Goal: Transaction & Acquisition: Purchase product/service

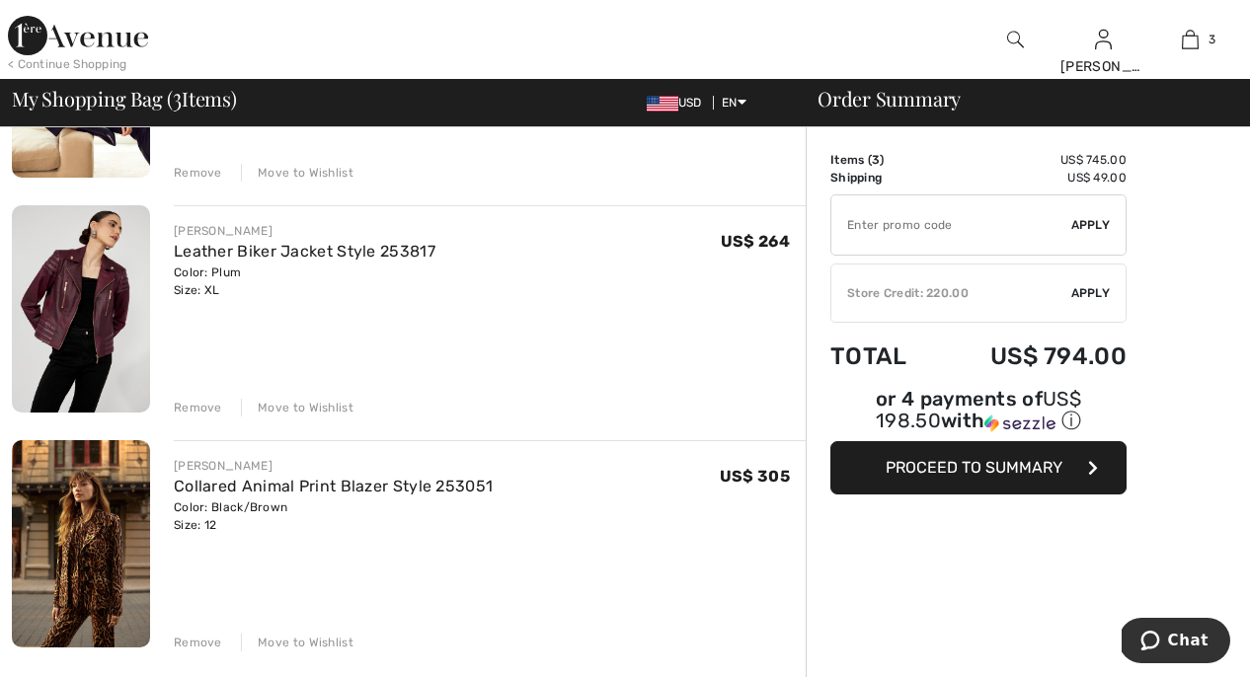
scroll to position [358, 0]
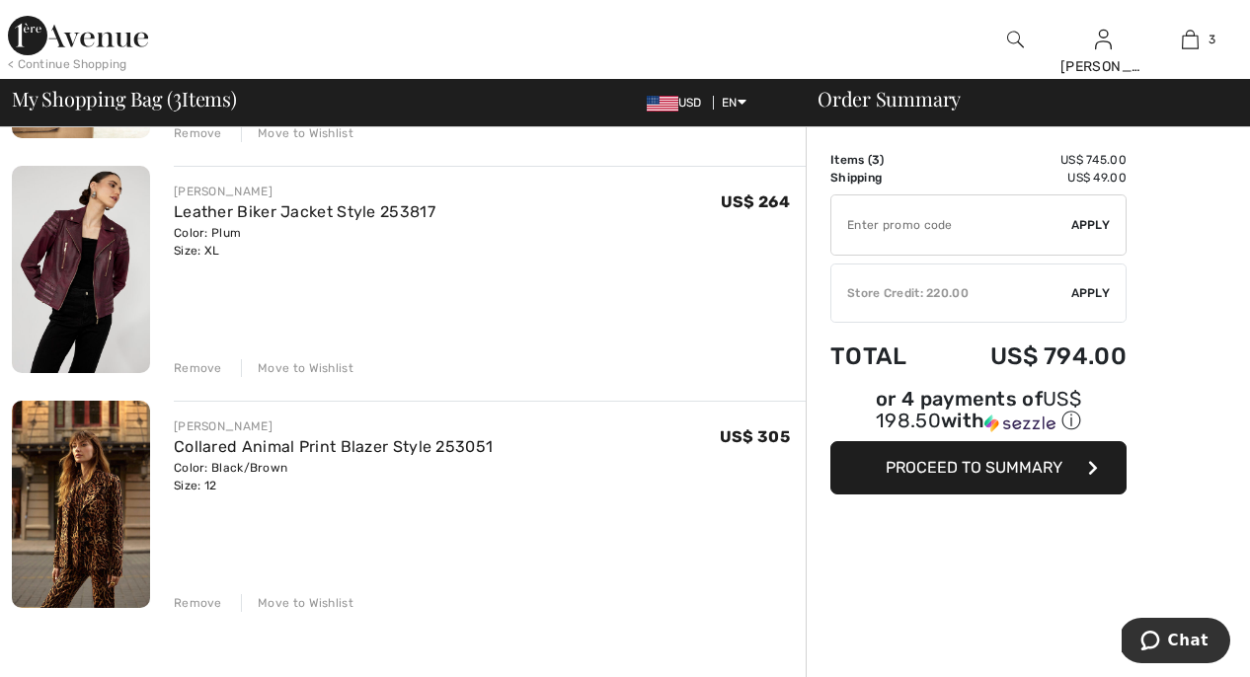
click at [300, 603] on div "Move to Wishlist" at bounding box center [297, 603] width 113 height 18
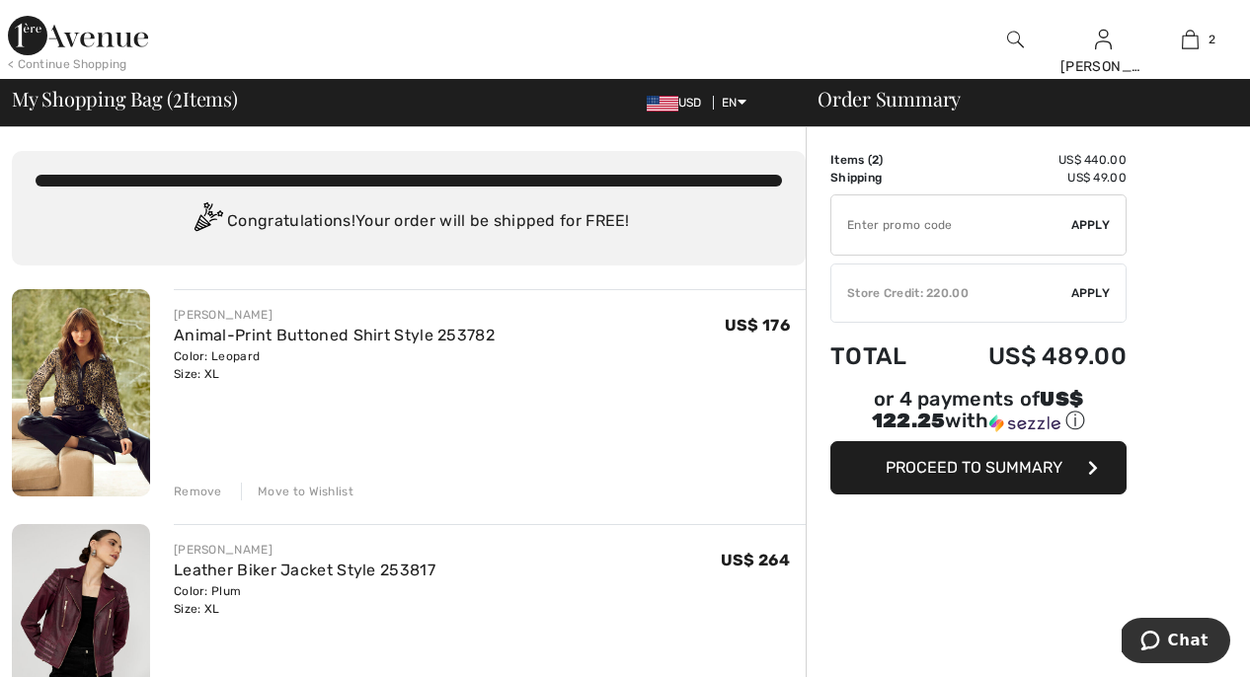
scroll to position [0, 0]
click at [941, 295] on div "Store Credit: 220.00" at bounding box center [951, 293] width 240 height 18
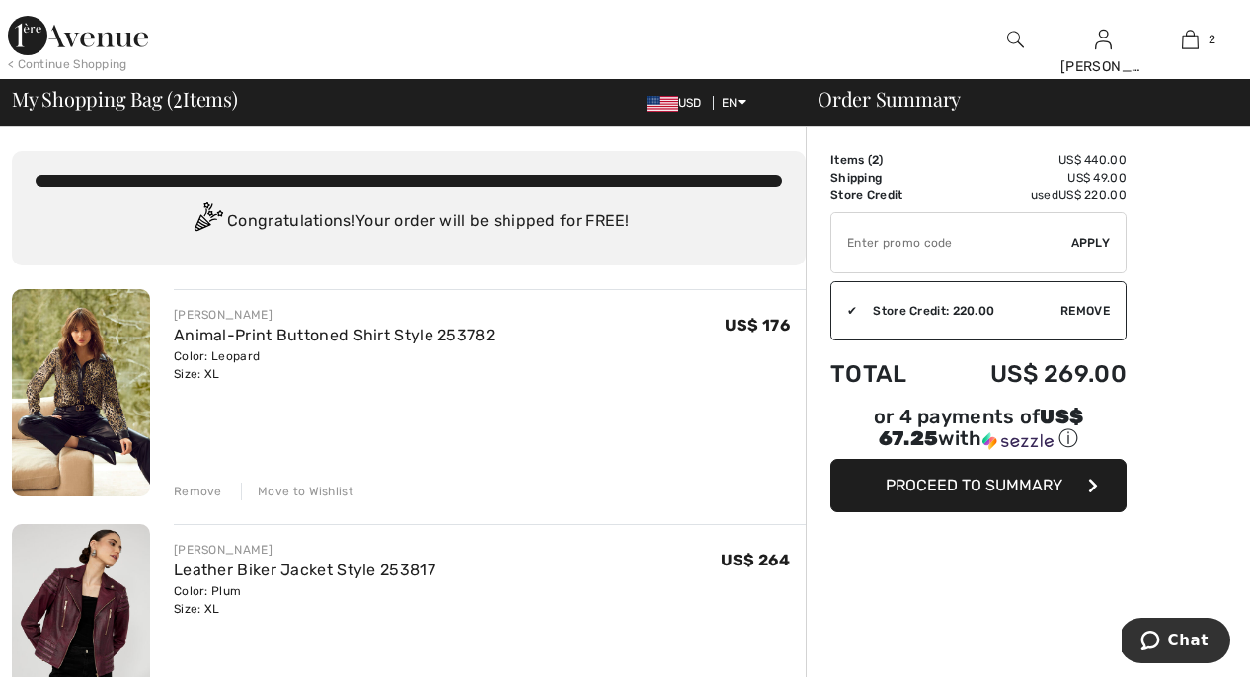
click at [913, 244] on input "TEXT" at bounding box center [951, 242] width 240 height 59
type input "GC005058143"
click at [1087, 237] on span "Apply" at bounding box center [1090, 243] width 39 height 18
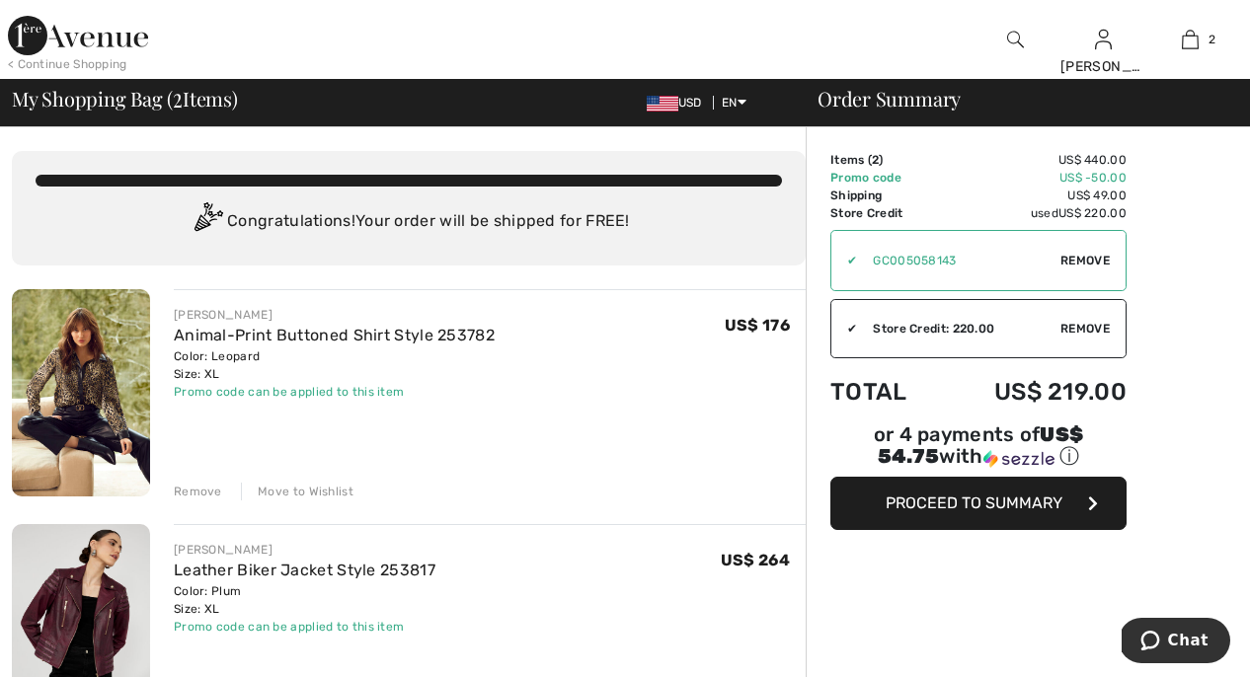
click at [977, 501] on span "Proceed to Summary" at bounding box center [974, 503] width 177 height 19
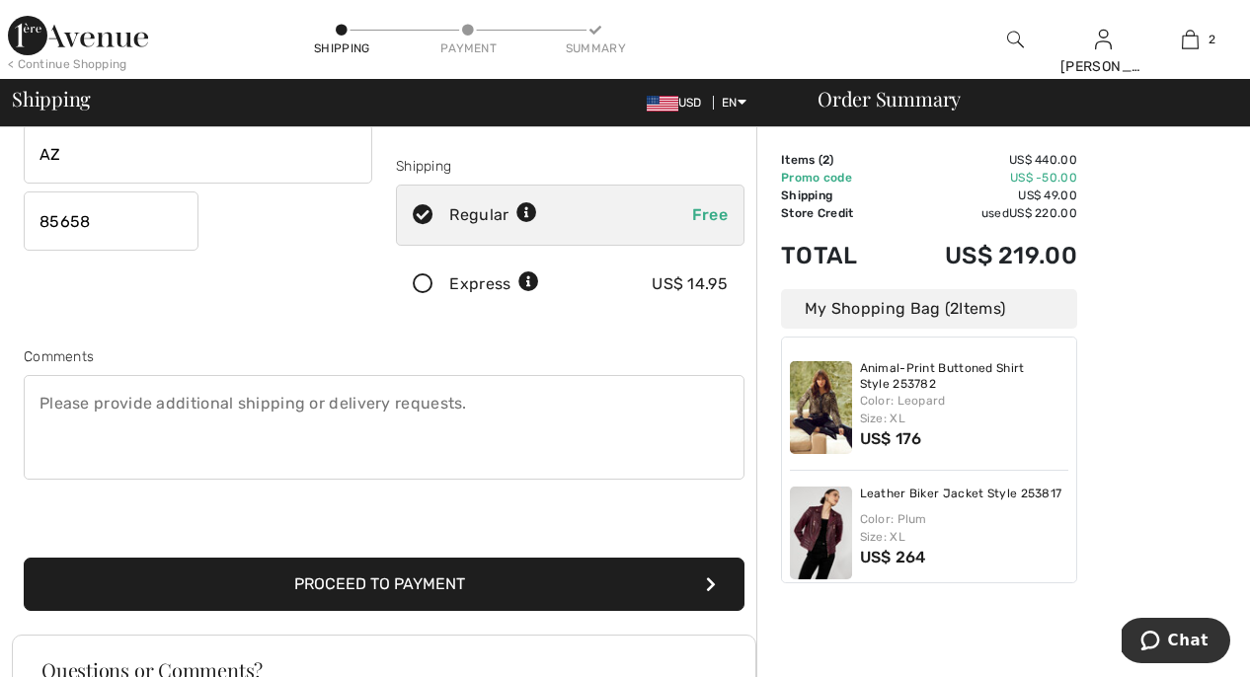
scroll to position [325, 0]
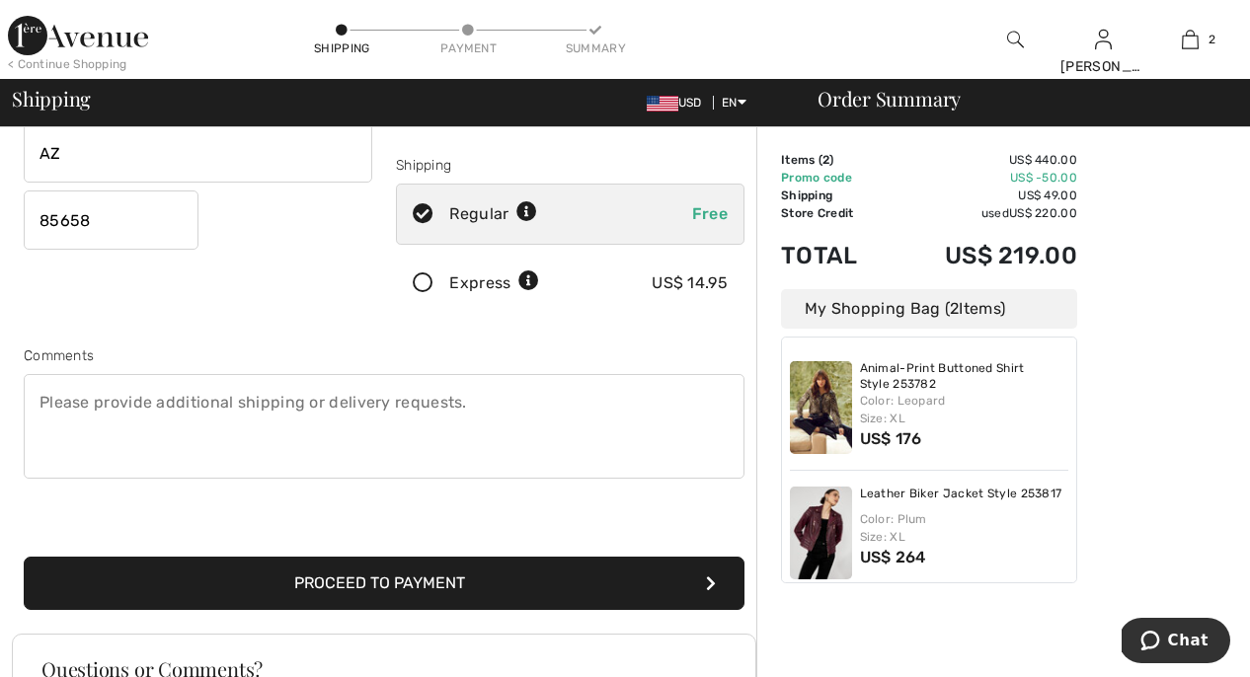
click at [315, 584] on button "Proceed to Payment" at bounding box center [384, 583] width 721 height 53
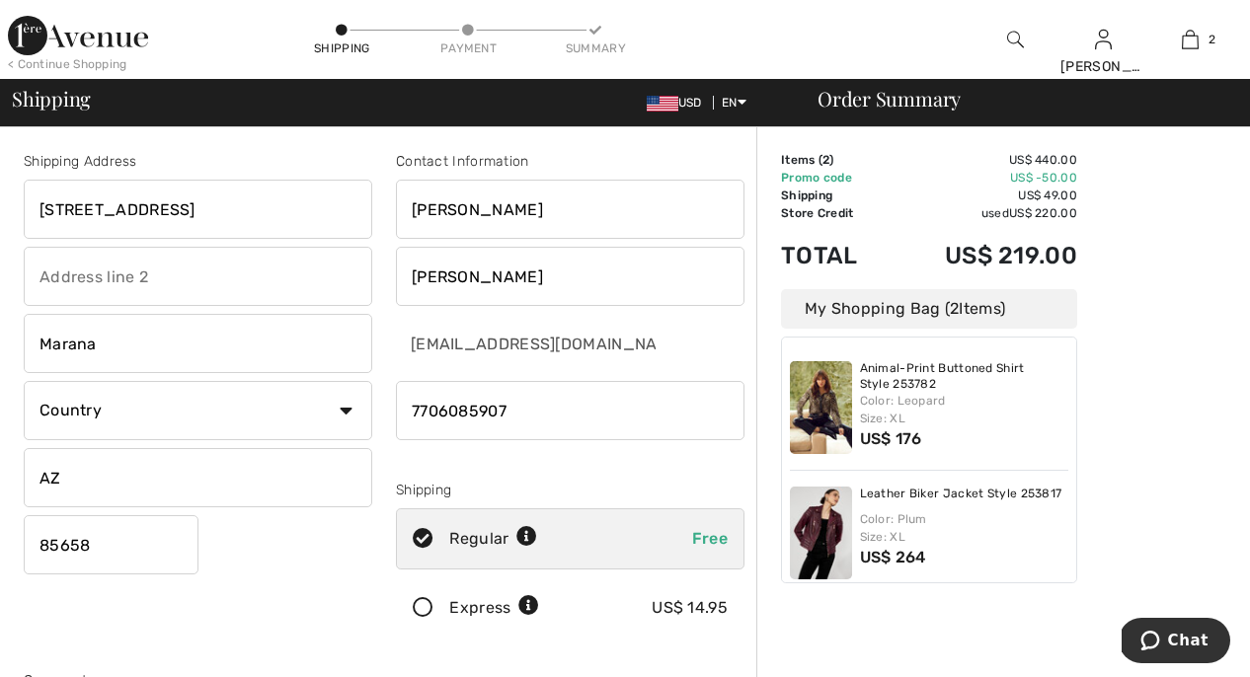
scroll to position [0, 0]
select select "US"
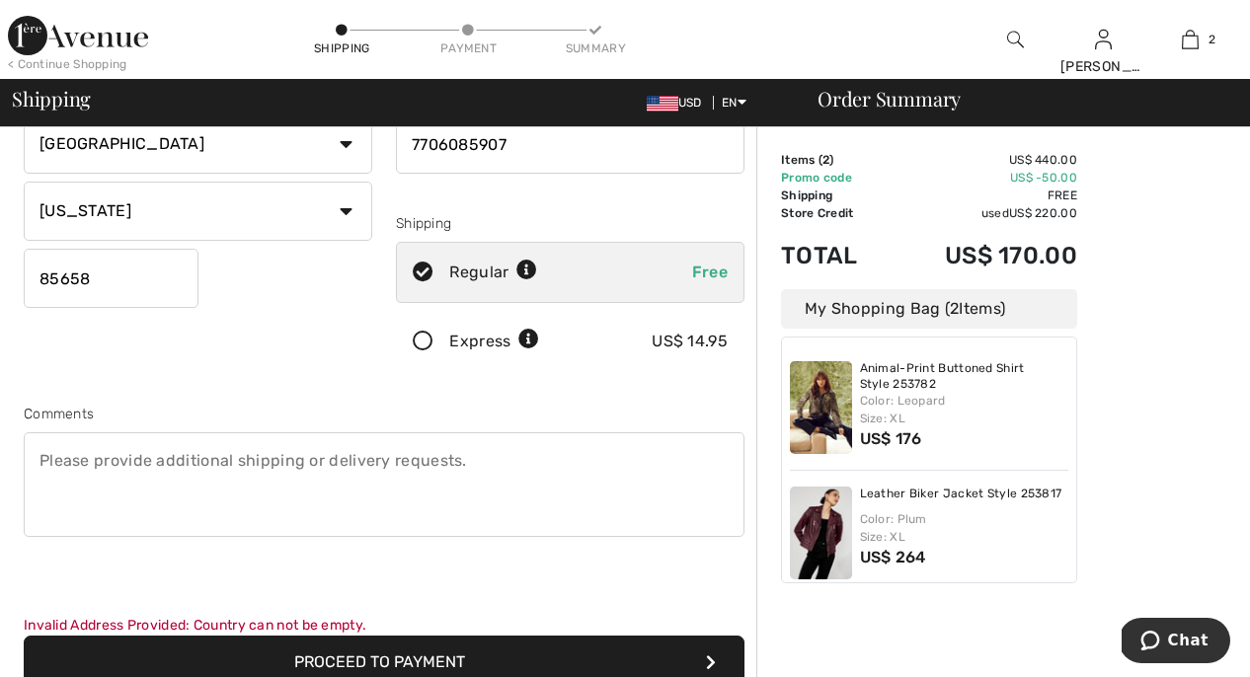
scroll to position [384, 0]
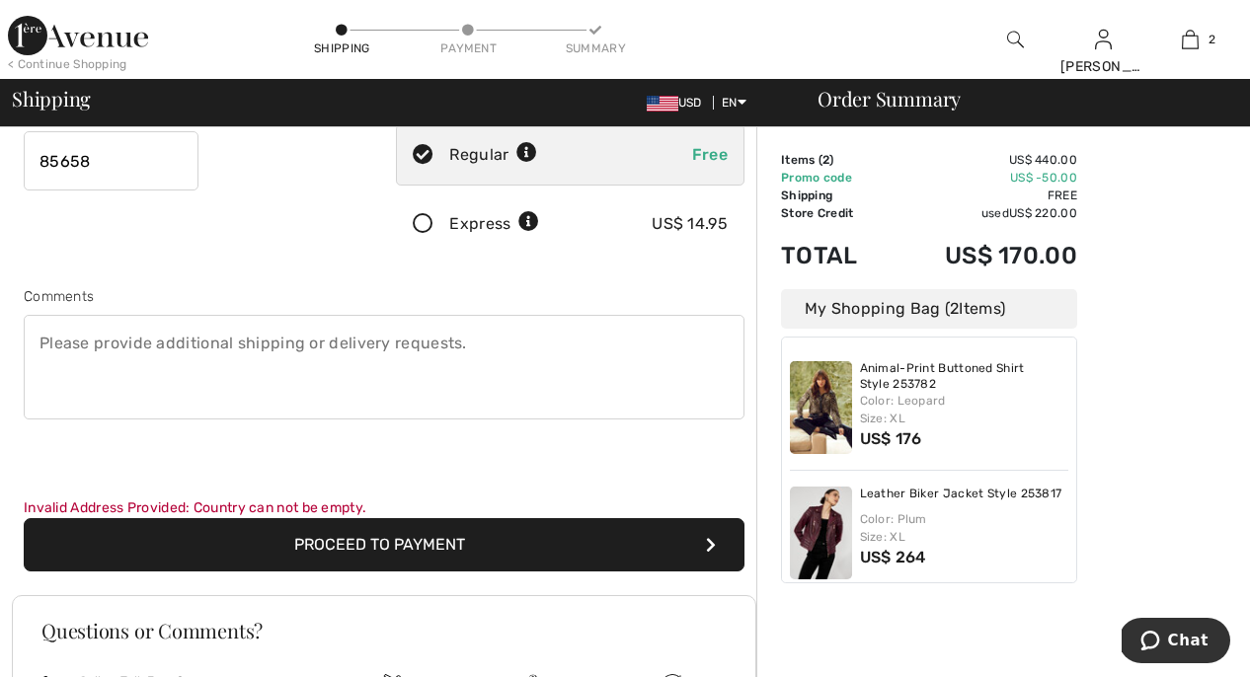
click at [433, 545] on button "Proceed to Payment" at bounding box center [384, 544] width 721 height 53
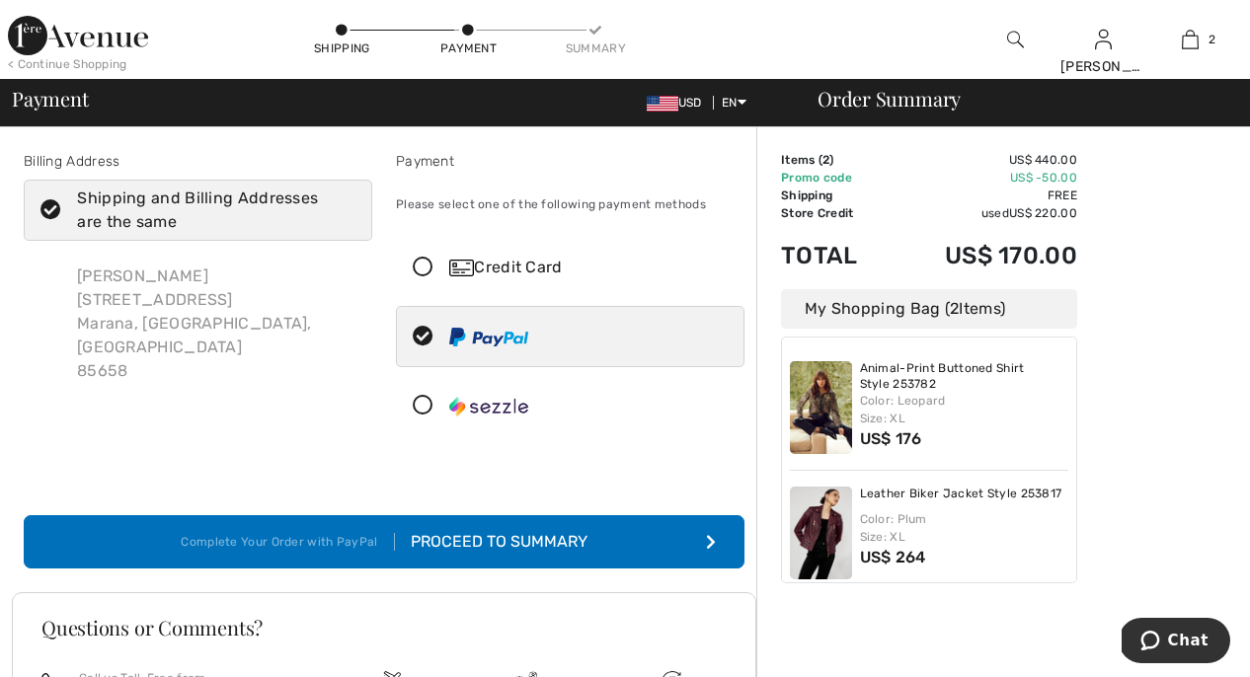
click at [454, 542] on div "Proceed to Summary" at bounding box center [491, 542] width 193 height 24
